Goal: Find specific page/section: Find specific page/section

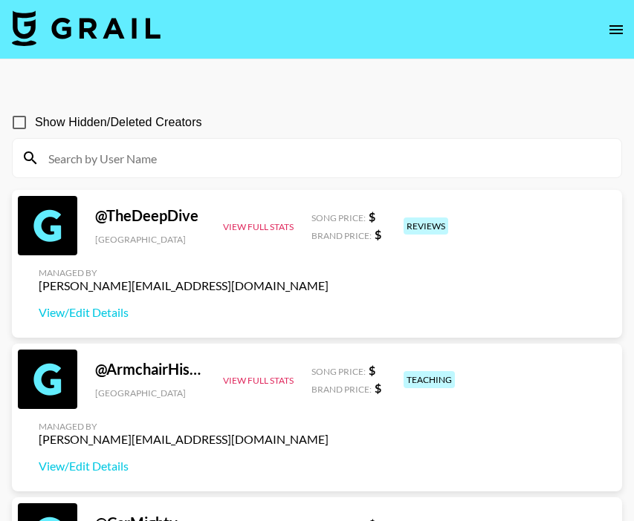
click at [408, 157] on input at bounding box center [325, 158] width 573 height 24
type input "i"
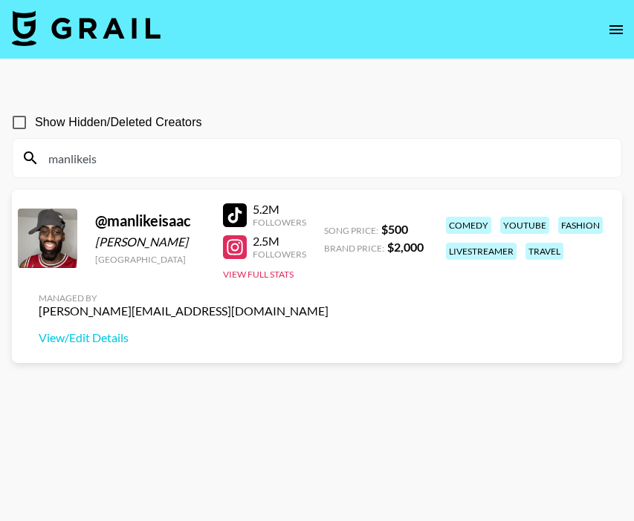
type input "manlikeis"
click at [108, 337] on link "View/Edit Details" at bounding box center [184, 338] width 290 height 15
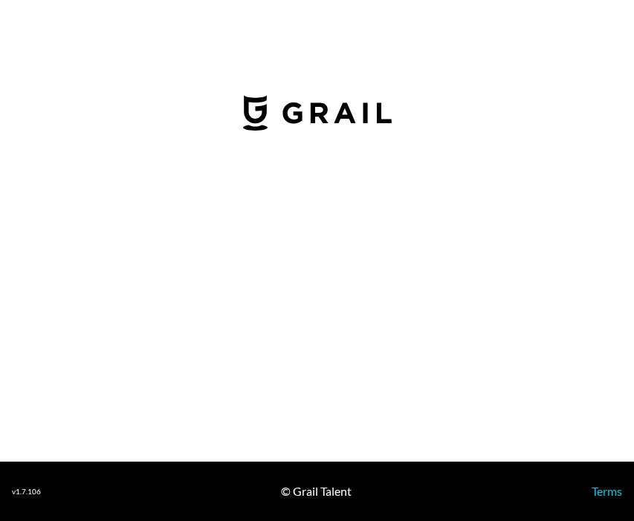
select select "USD"
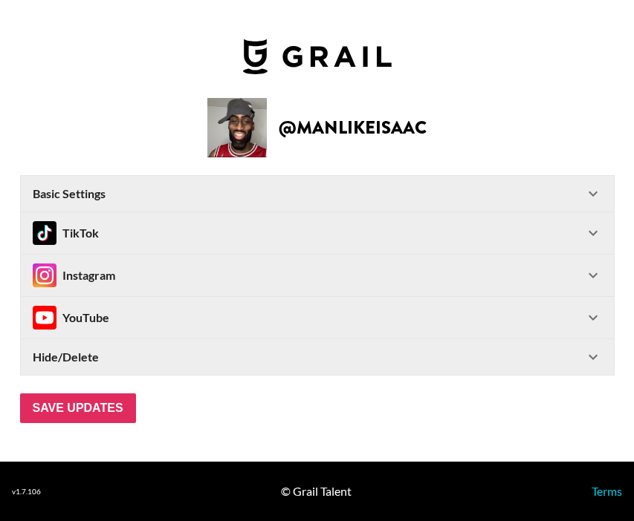
click at [589, 264] on div "Instagram" at bounding box center [317, 276] width 593 height 42
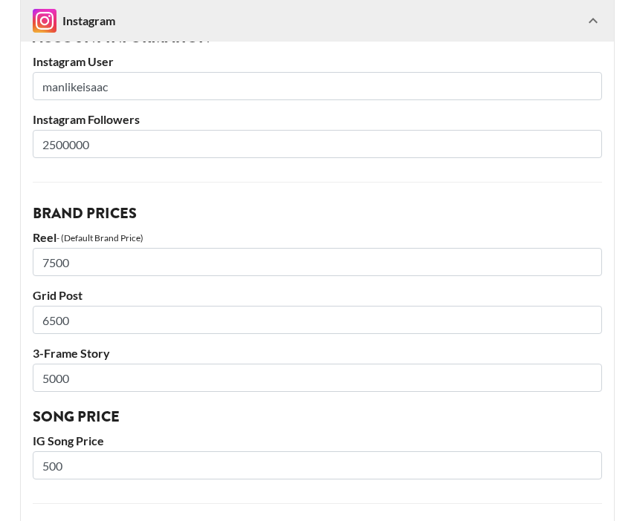
scroll to position [265, 0]
